Goal: Book appointment/travel/reservation

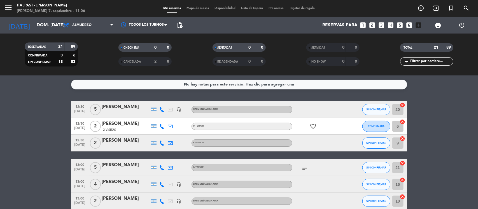
click at [195, 8] on span "Mapa de mesas" at bounding box center [198, 8] width 28 height 3
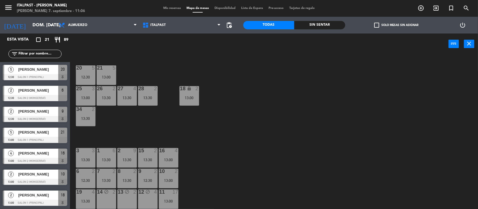
scroll to position [82, 0]
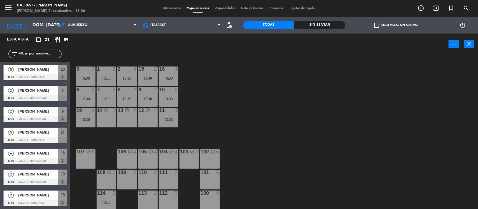
click at [209, 196] on div "100 5" at bounding box center [210, 201] width 20 height 20
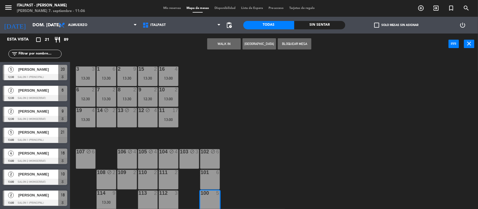
click at [260, 43] on button "[GEOGRAPHIC_DATA]" at bounding box center [259, 43] width 34 height 11
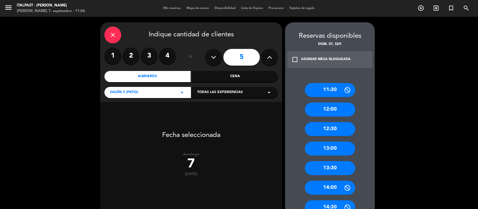
click at [327, 166] on div "13:30" at bounding box center [330, 169] width 50 height 14
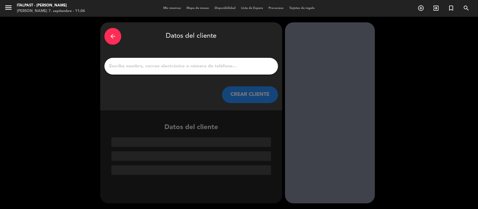
click at [116, 67] on input "1" at bounding box center [191, 66] width 165 height 8
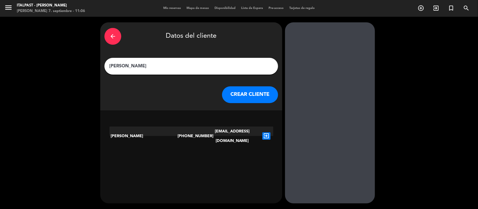
type input "[PERSON_NAME]"
click at [237, 95] on button "CREAR CLIENTE" at bounding box center [250, 95] width 56 height 17
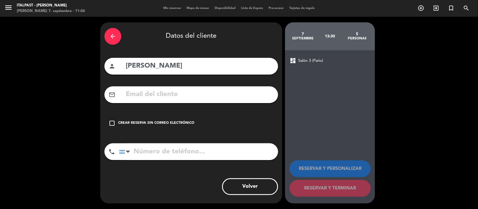
drag, startPoint x: 111, startPoint y: 123, endPoint x: 124, endPoint y: 134, distance: 16.5
click at [111, 123] on icon "check_box_outline_blank" at bounding box center [112, 123] width 7 height 7
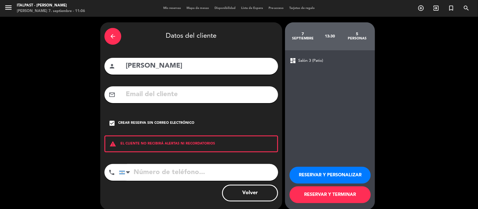
click at [135, 172] on input "tel" at bounding box center [198, 172] width 159 height 17
type input "1153383115"
click at [308, 193] on button "RESERVAR Y TERMINAR" at bounding box center [329, 195] width 81 height 17
